Goal: Find specific page/section: Find specific page/section

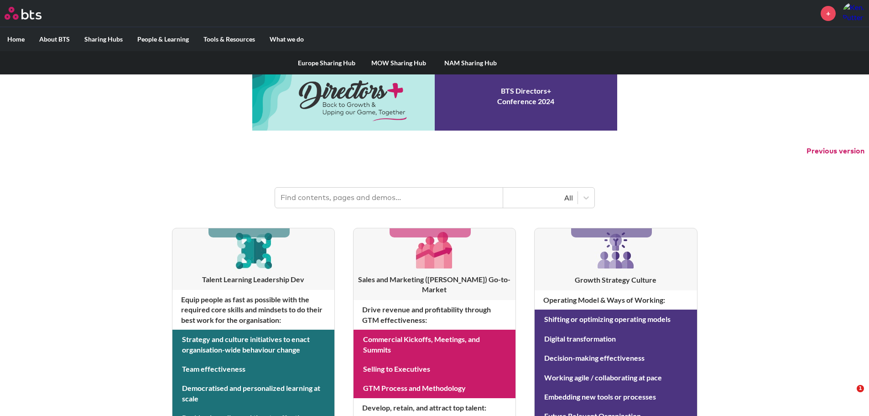
click at [464, 61] on link "NAM Sharing Hub" at bounding box center [471, 63] width 72 height 24
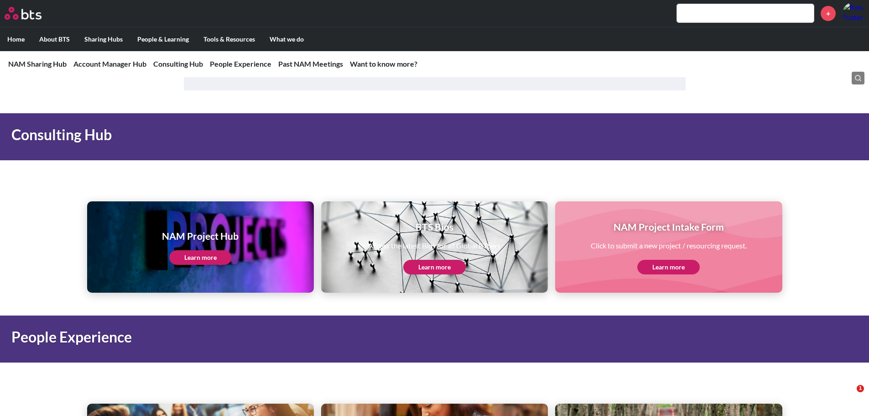
scroll to position [958, 0]
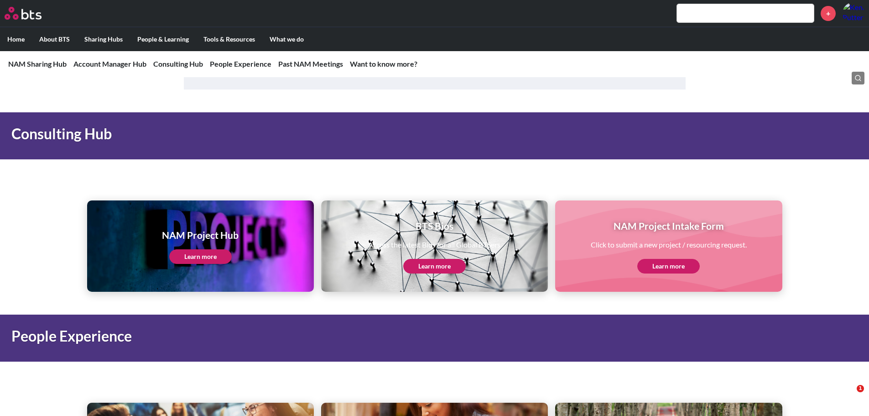
click at [214, 259] on link "Learn more" at bounding box center [200, 256] width 63 height 15
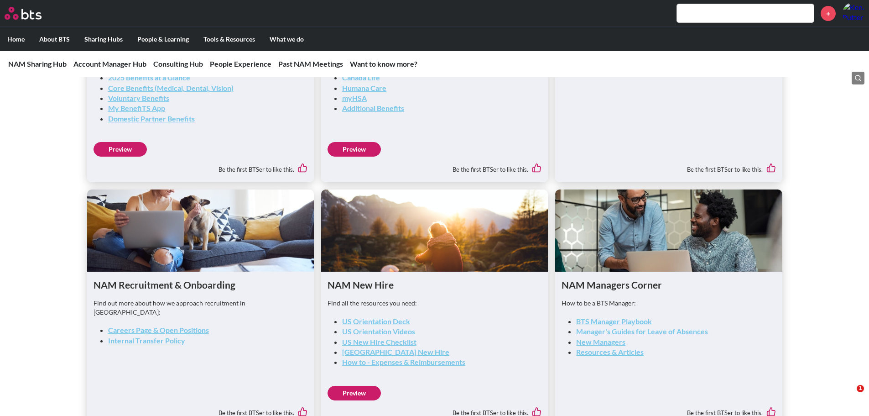
scroll to position [1551, 0]
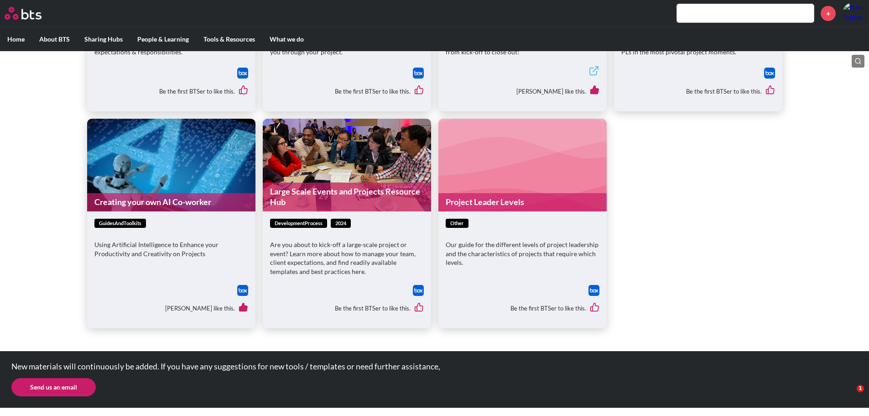
scroll to position [216, 0]
